Goal: Task Accomplishment & Management: Manage account settings

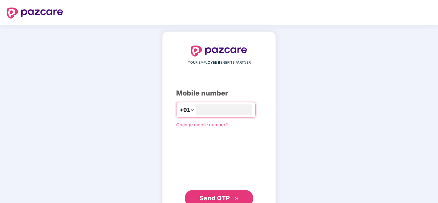
scroll to position [23, 0]
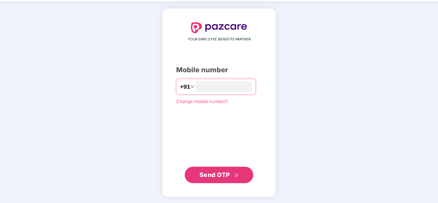
type input "**********"
click at [216, 177] on span "Send OTP" at bounding box center [215, 174] width 31 height 7
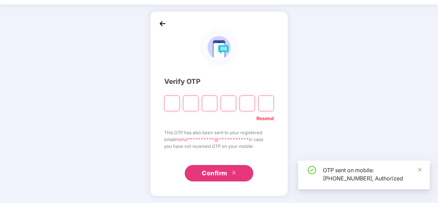
scroll to position [20, 0]
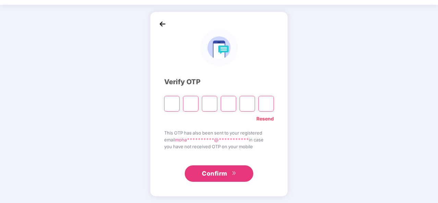
type input "*"
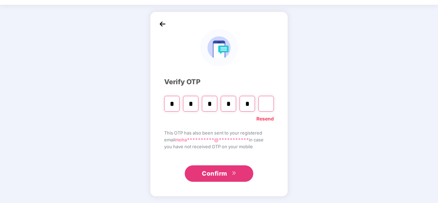
type input "*"
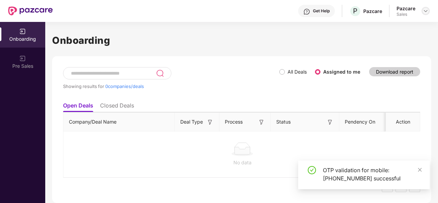
click at [426, 12] on img at bounding box center [425, 10] width 5 height 5
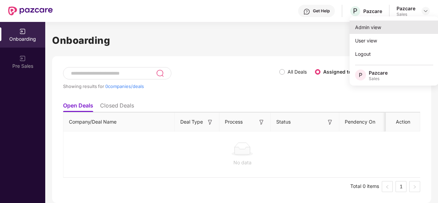
click at [383, 29] on div "Admin view" at bounding box center [394, 27] width 89 height 13
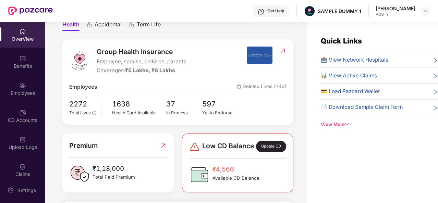
scroll to position [70, 0]
click at [337, 125] on div "View More" at bounding box center [379, 124] width 117 height 7
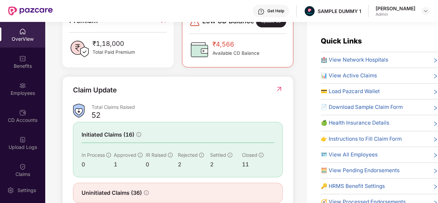
scroll to position [220, 0]
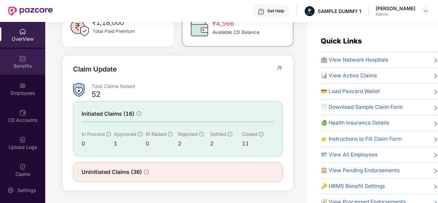
click at [19, 61] on img at bounding box center [22, 58] width 7 height 7
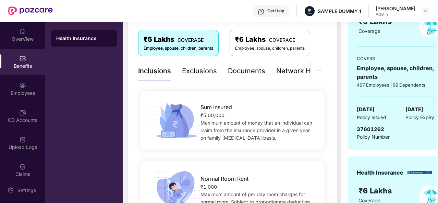
scroll to position [111, 0]
click at [193, 75] on div "Exclusions" at bounding box center [199, 71] width 35 height 11
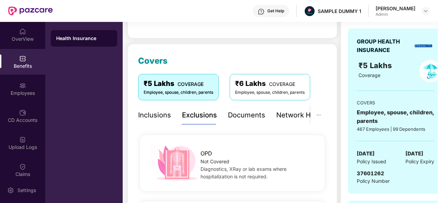
scroll to position [67, 0]
click at [245, 118] on div "Documents" at bounding box center [246, 115] width 37 height 11
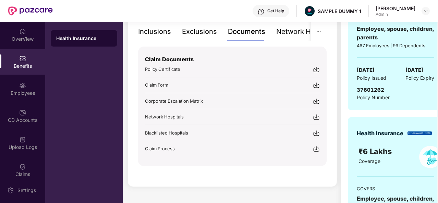
scroll to position [151, 0]
click at [287, 33] on div "Network Hospitals" at bounding box center [306, 31] width 60 height 11
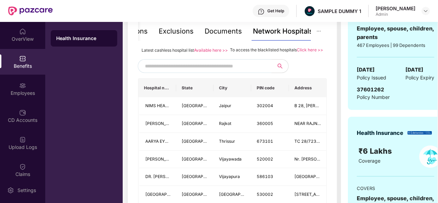
click at [165, 69] on input "text" at bounding box center [203, 66] width 117 height 10
type input "*******"
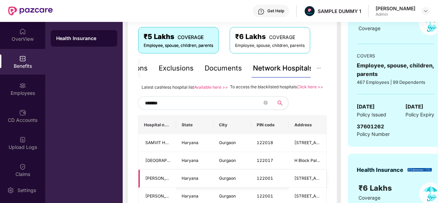
scroll to position [114, 0]
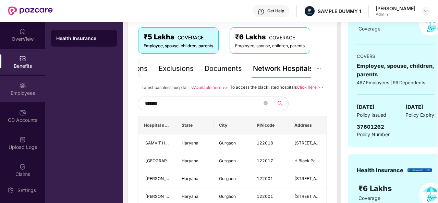
click at [14, 90] on div "Employees" at bounding box center [22, 93] width 45 height 7
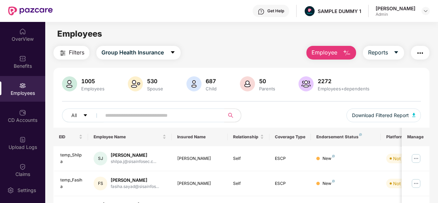
click at [345, 51] on img "button" at bounding box center [347, 53] width 8 height 8
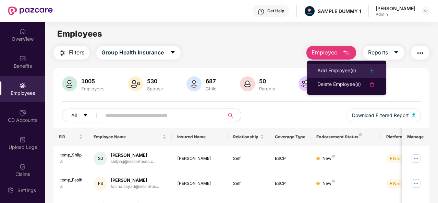
click at [335, 72] on div "Add Employee(s)" at bounding box center [337, 71] width 39 height 8
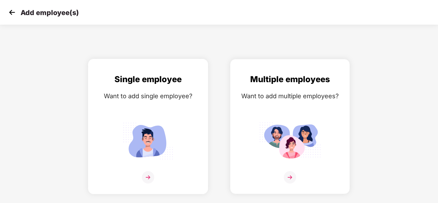
click at [147, 180] on img at bounding box center [148, 177] width 12 height 12
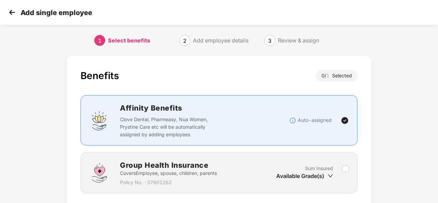
scroll to position [49, 0]
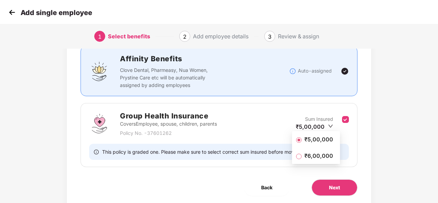
click at [313, 140] on span "₹5,00,000" at bounding box center [319, 140] width 34 height 8
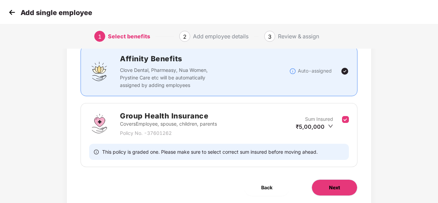
click at [339, 188] on span "Next" at bounding box center [334, 188] width 11 height 8
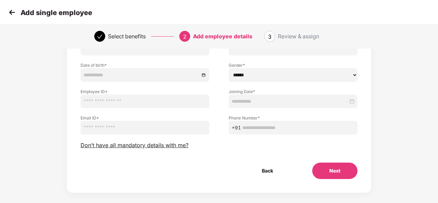
scroll to position [65, 0]
click at [10, 11] on img at bounding box center [12, 12] width 10 height 10
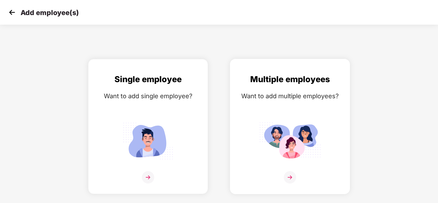
click at [291, 177] on img at bounding box center [290, 177] width 12 height 12
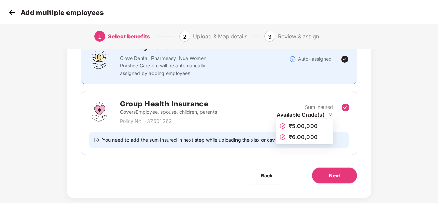
scroll to position [62, 0]
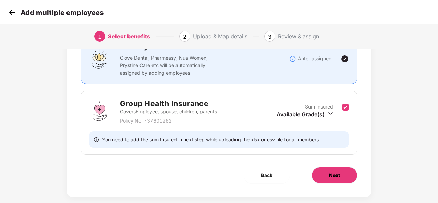
click at [331, 175] on span "Next" at bounding box center [334, 176] width 11 height 8
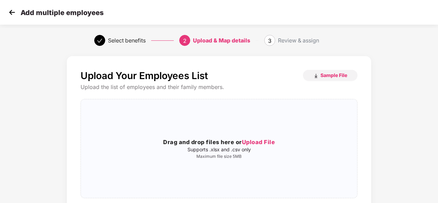
scroll to position [60, 0]
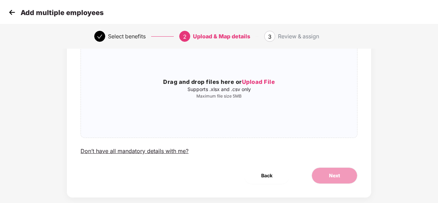
click at [11, 12] on img at bounding box center [12, 12] width 10 height 10
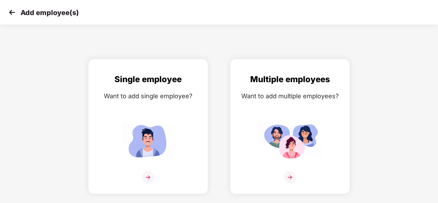
click at [11, 12] on img at bounding box center [12, 12] width 10 height 10
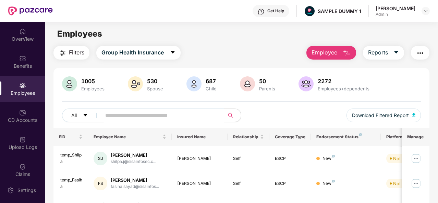
click at [351, 54] on img "button" at bounding box center [347, 53] width 8 height 8
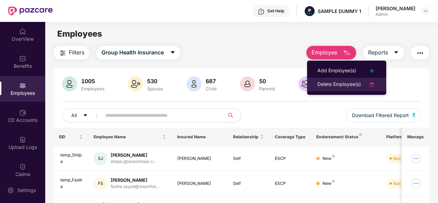
click at [342, 82] on div "Delete Employee(s)" at bounding box center [340, 85] width 44 height 8
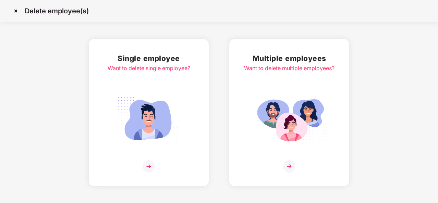
click at [150, 163] on img at bounding box center [149, 166] width 12 height 12
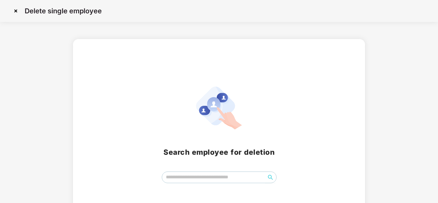
click at [15, 10] on img at bounding box center [15, 10] width 11 height 11
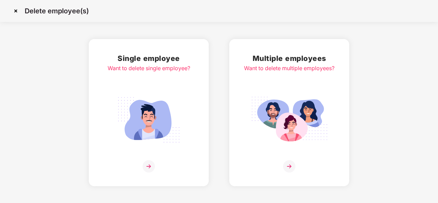
click at [14, 11] on img at bounding box center [15, 10] width 11 height 11
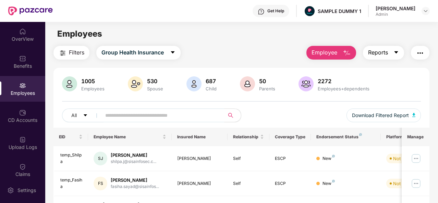
click at [398, 55] on icon "caret-down" at bounding box center [396, 52] width 5 height 5
click at [426, 48] on button "button" at bounding box center [420, 53] width 19 height 14
click at [24, 122] on div "CD Accounts" at bounding box center [22, 120] width 45 height 7
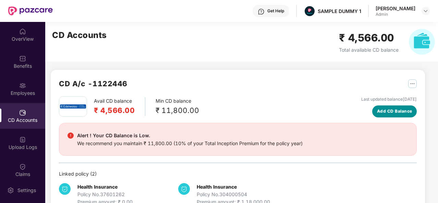
click at [385, 116] on button "Add CD Balance" at bounding box center [394, 112] width 45 height 12
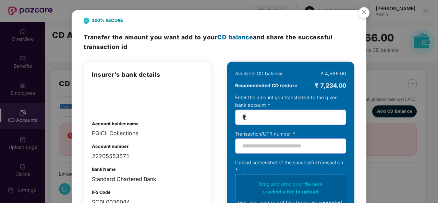
click at [363, 14] on img "Close" at bounding box center [364, 13] width 19 height 19
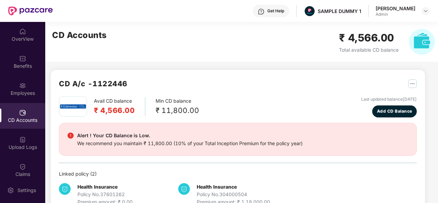
click at [264, 80] on div "CD A/c - 1122446" at bounding box center [238, 87] width 358 height 18
click at [23, 173] on div "Claims" at bounding box center [22, 174] width 45 height 7
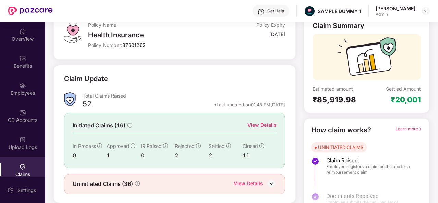
scroll to position [52, 0]
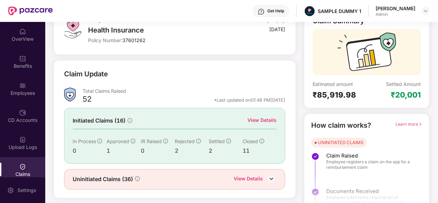
click at [260, 121] on div "View Details" at bounding box center [262, 121] width 29 height 8
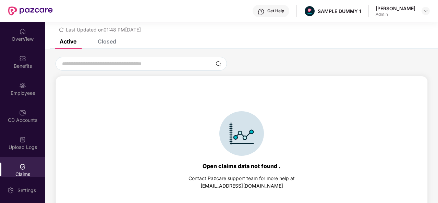
scroll to position [29, 0]
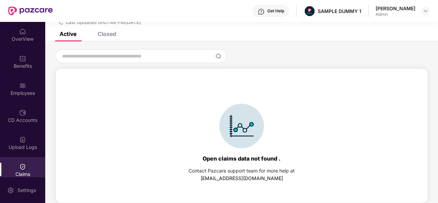
click at [110, 33] on div "Closed" at bounding box center [107, 34] width 19 height 7
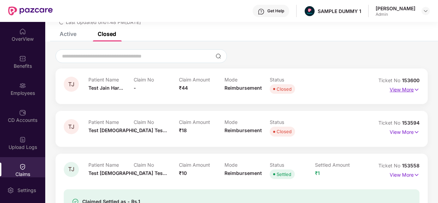
click at [411, 89] on p "View More" at bounding box center [405, 88] width 30 height 9
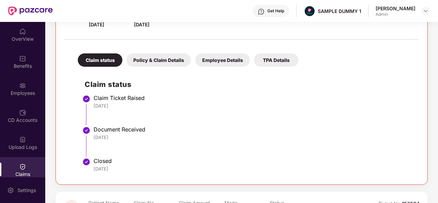
scroll to position [147, 0]
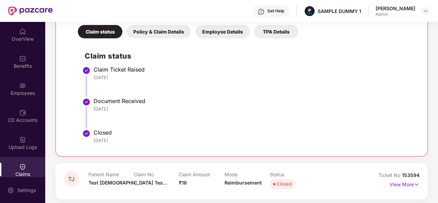
click at [159, 28] on div "Policy & Claim Details" at bounding box center [159, 31] width 64 height 13
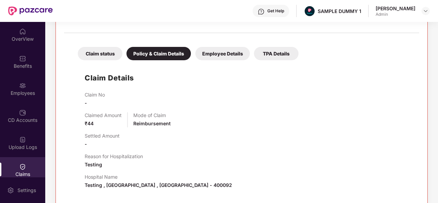
scroll to position [124, 0]
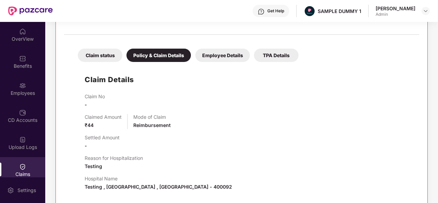
click at [223, 55] on div "Employee Details" at bounding box center [222, 55] width 55 height 13
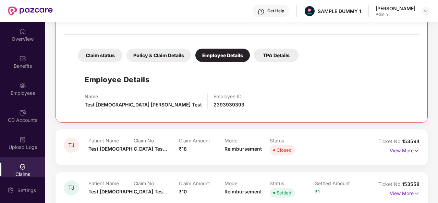
click at [268, 55] on div "TPA Details" at bounding box center [276, 55] width 45 height 13
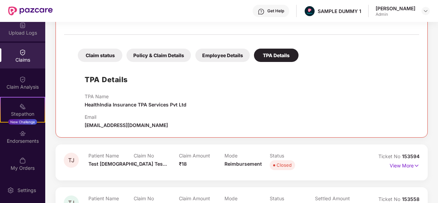
scroll to position [116, 0]
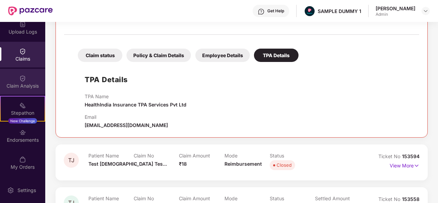
click at [20, 85] on div "Claim Analysis" at bounding box center [22, 86] width 45 height 7
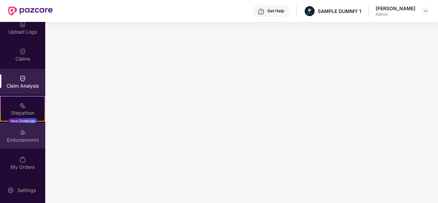
click at [21, 142] on div "Endorsements" at bounding box center [22, 140] width 45 height 7
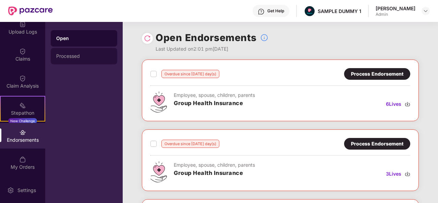
click at [71, 51] on div "Processed" at bounding box center [84, 56] width 67 height 16
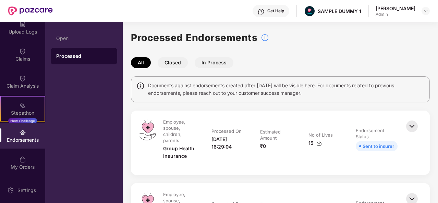
click at [169, 61] on button "Closed" at bounding box center [173, 62] width 30 height 11
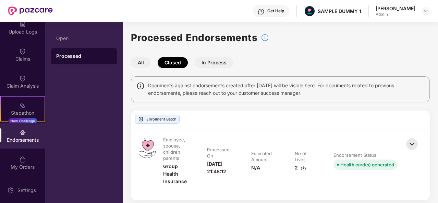
click at [213, 63] on button "In Process" at bounding box center [214, 62] width 39 height 11
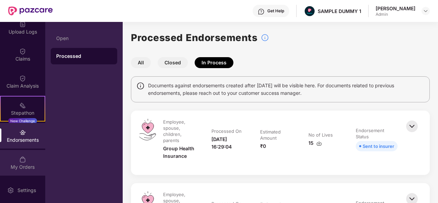
click at [15, 164] on div "My Orders" at bounding box center [22, 167] width 45 height 7
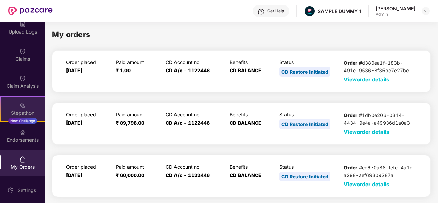
click at [26, 109] on div "Stepathon New Challenge" at bounding box center [22, 109] width 45 height 26
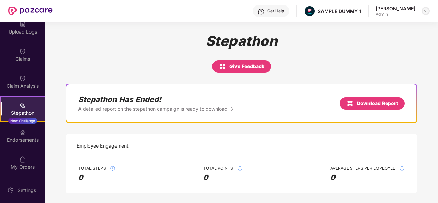
click at [426, 11] on img at bounding box center [425, 10] width 5 height 5
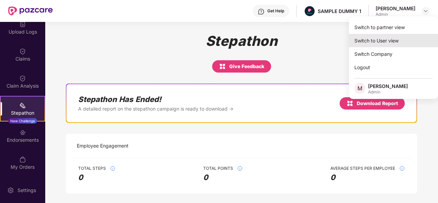
click at [387, 40] on div "Switch to User view" at bounding box center [393, 40] width 89 height 13
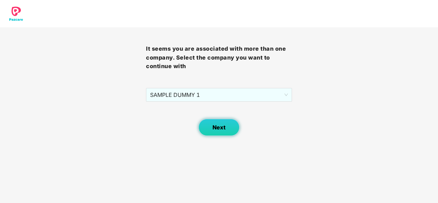
click at [225, 129] on span "Next" at bounding box center [219, 127] width 13 height 7
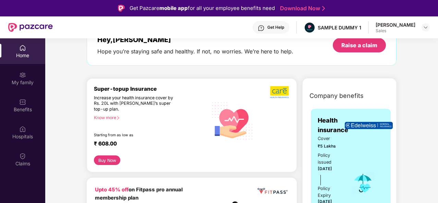
scroll to position [46, 0]
click at [17, 81] on div "My family" at bounding box center [22, 82] width 45 height 7
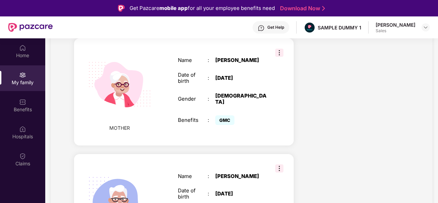
scroll to position [321, 0]
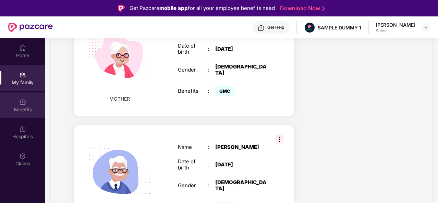
click at [26, 109] on div "Benefits" at bounding box center [22, 109] width 45 height 7
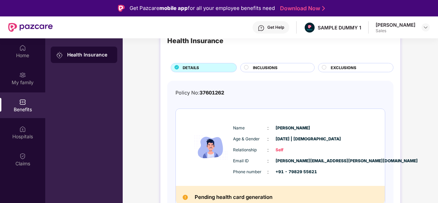
scroll to position [0, 0]
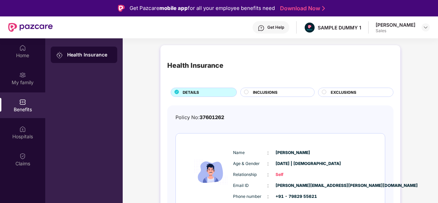
click at [277, 90] on span "INCLUSIONS" at bounding box center [265, 92] width 25 height 6
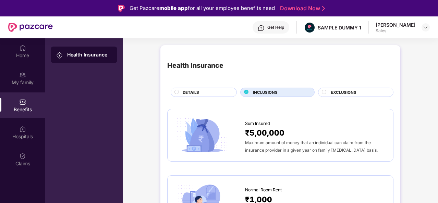
click at [340, 89] on span "EXCLUSIONS" at bounding box center [344, 92] width 26 height 6
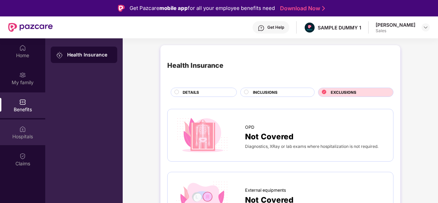
click at [24, 128] on img at bounding box center [22, 129] width 7 height 7
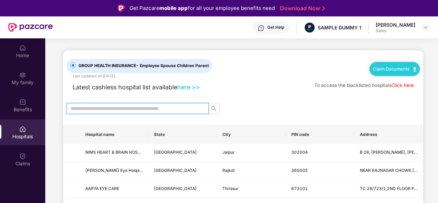
click at [143, 107] on input "text" at bounding box center [135, 109] width 129 height 8
type input "*******"
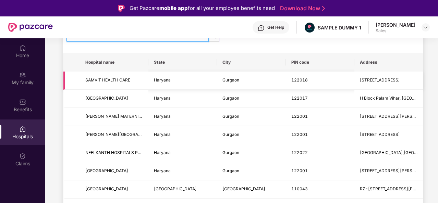
scroll to position [74, 0]
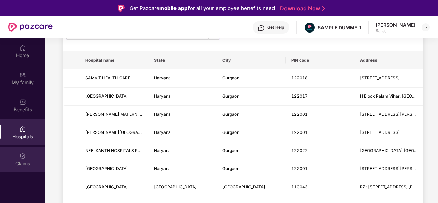
click at [16, 159] on div "Claims" at bounding box center [22, 160] width 45 height 26
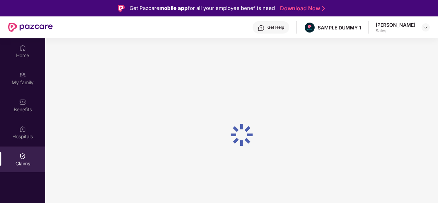
scroll to position [0, 0]
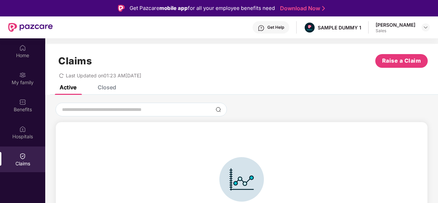
click at [100, 85] on div "Claims Raise a Claim Last Updated on 01:23 AM[DATE]" at bounding box center [241, 64] width 393 height 41
click at [108, 88] on div "Closed" at bounding box center [107, 87] width 19 height 7
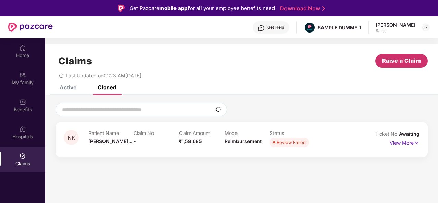
click at [396, 63] on span "Raise a Claim" at bounding box center [401, 61] width 39 height 9
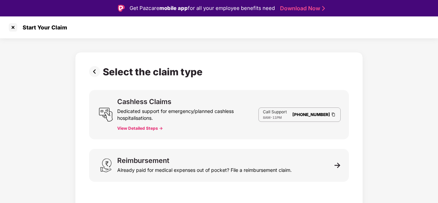
click at [152, 127] on button "View Detailed Steps ->" at bounding box center [140, 128] width 46 height 5
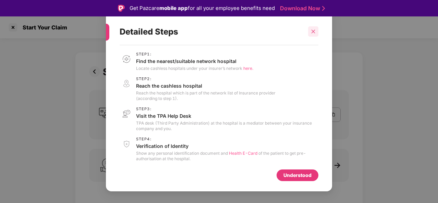
click at [312, 31] on icon "close" at bounding box center [313, 31] width 5 height 5
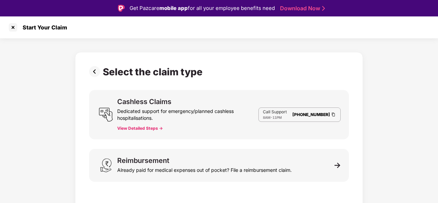
scroll to position [16, 0]
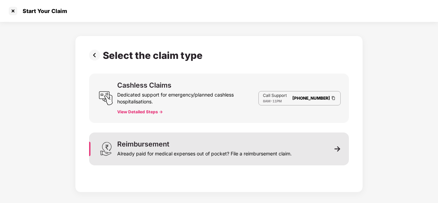
click at [338, 152] on img at bounding box center [338, 149] width 6 height 6
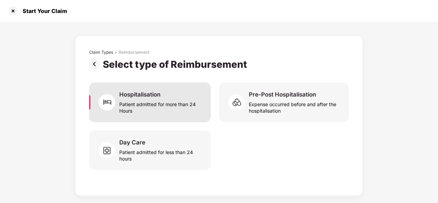
click at [147, 109] on div "Patient admitted for more than 24 Hours" at bounding box center [160, 106] width 83 height 16
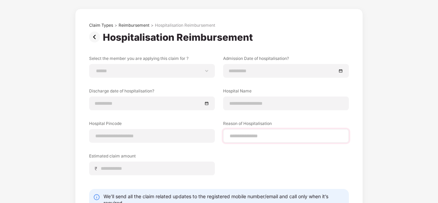
scroll to position [27, 0]
click at [95, 41] on img at bounding box center [96, 36] width 14 height 11
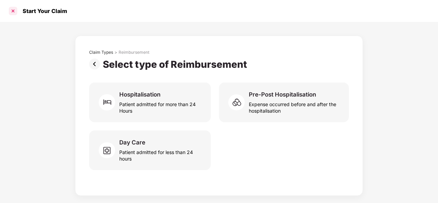
click at [14, 13] on div at bounding box center [13, 10] width 11 height 11
